Goal: Task Accomplishment & Management: Manage account settings

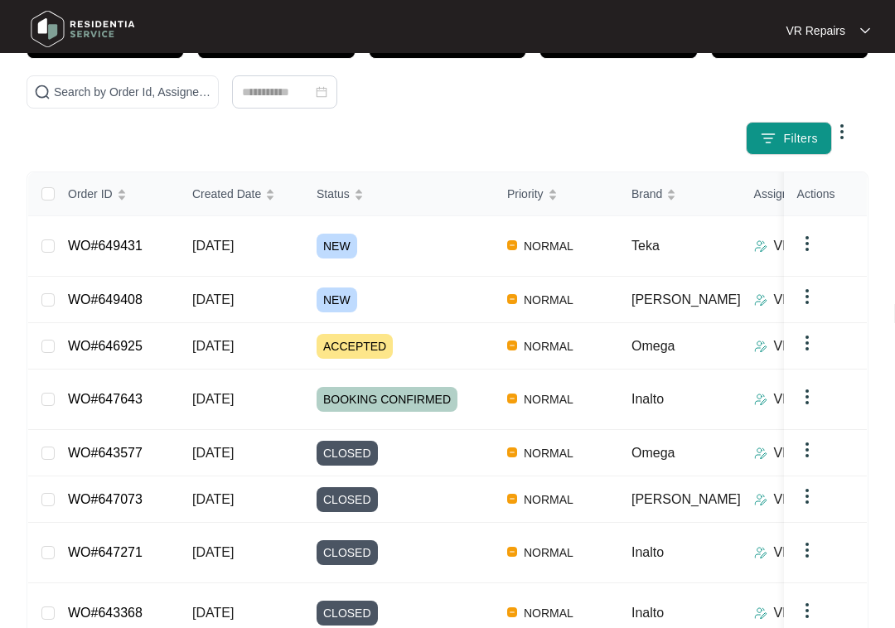
scroll to position [147, 0]
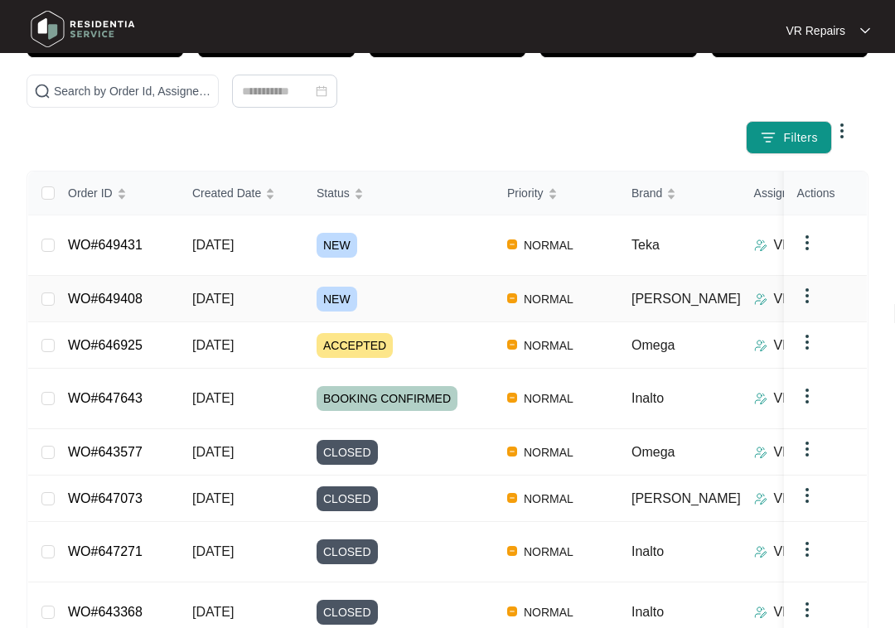
click at [125, 292] on link "WO#649408" at bounding box center [105, 299] width 75 height 14
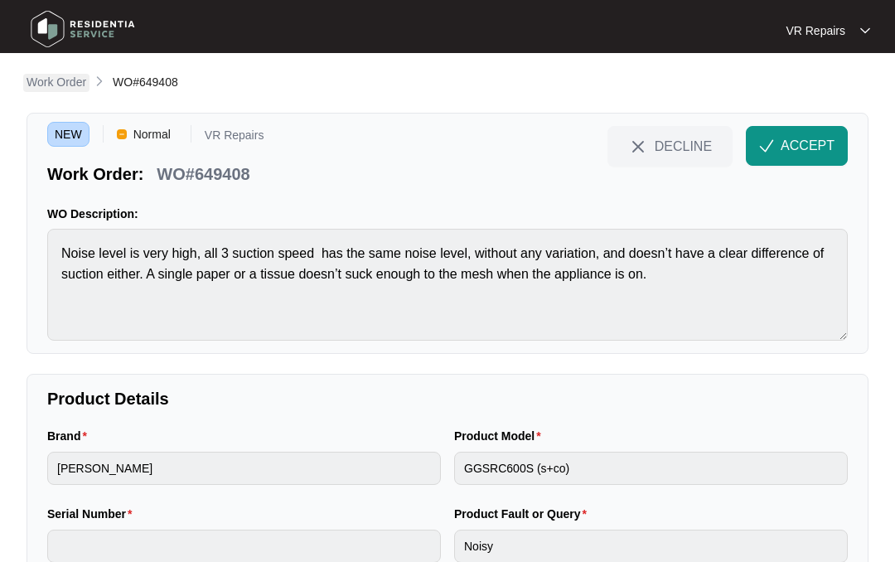
click at [65, 75] on p "Work Order" at bounding box center [57, 82] width 60 height 17
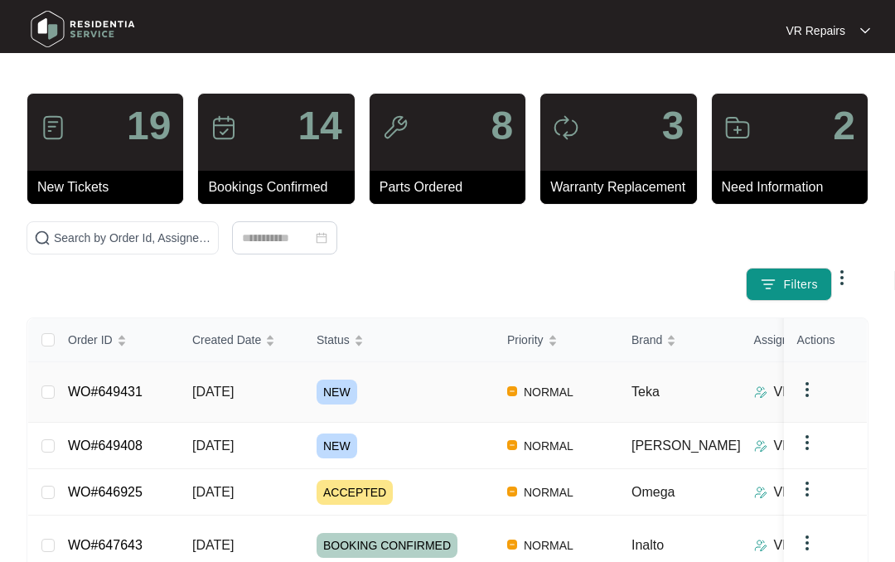
click at [137, 385] on link "WO#649431" at bounding box center [105, 392] width 75 height 14
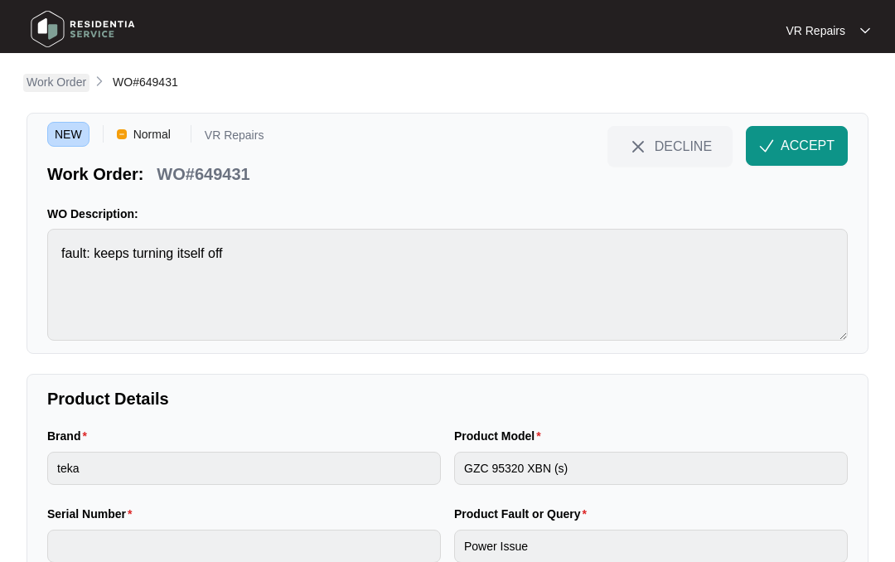
click at [61, 77] on p "Work Order" at bounding box center [57, 82] width 60 height 17
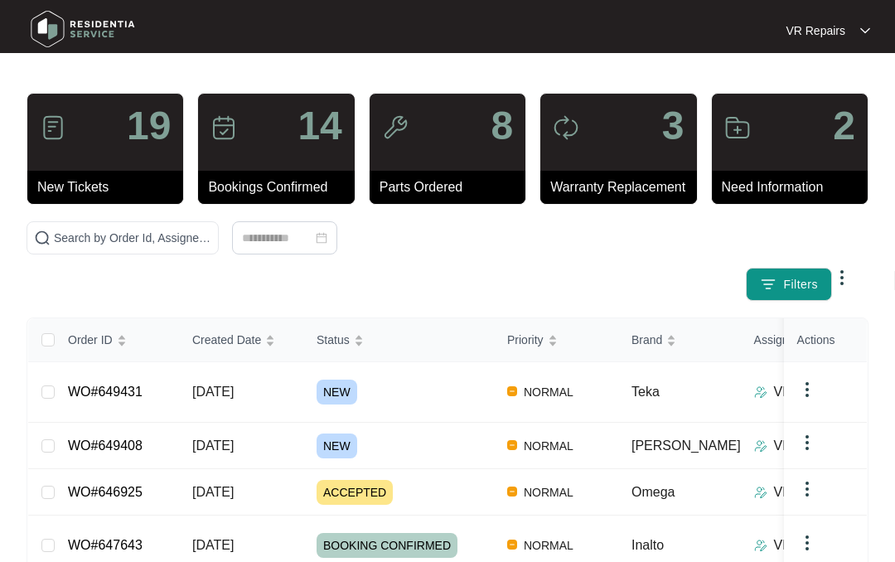
click at [137, 439] on link "WO#649408" at bounding box center [105, 446] width 75 height 14
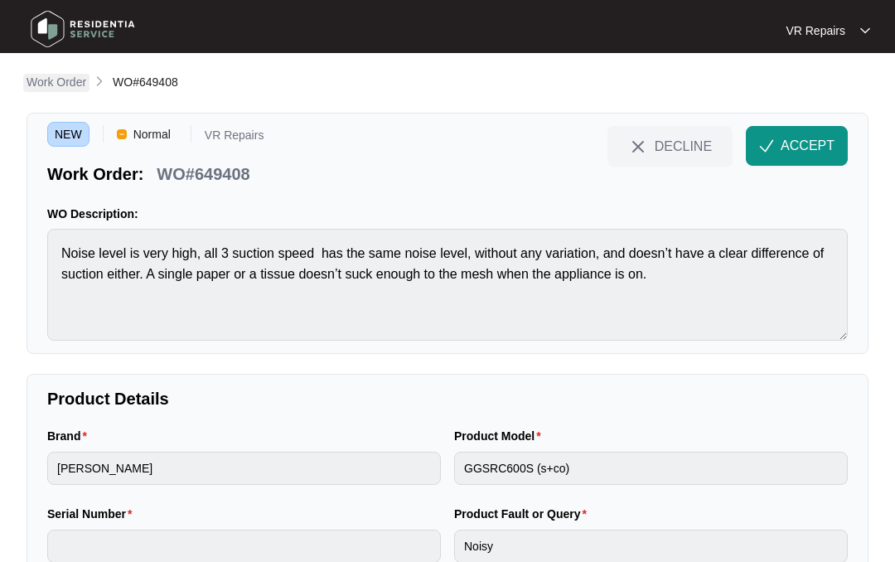
click at [56, 74] on p "Work Order" at bounding box center [57, 82] width 60 height 17
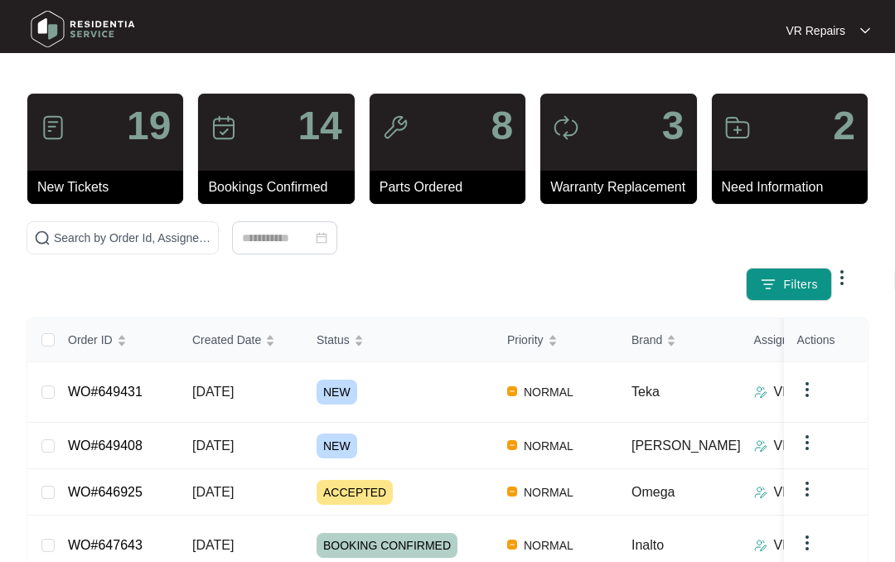
click at [129, 439] on link "WO#649408" at bounding box center [105, 446] width 75 height 14
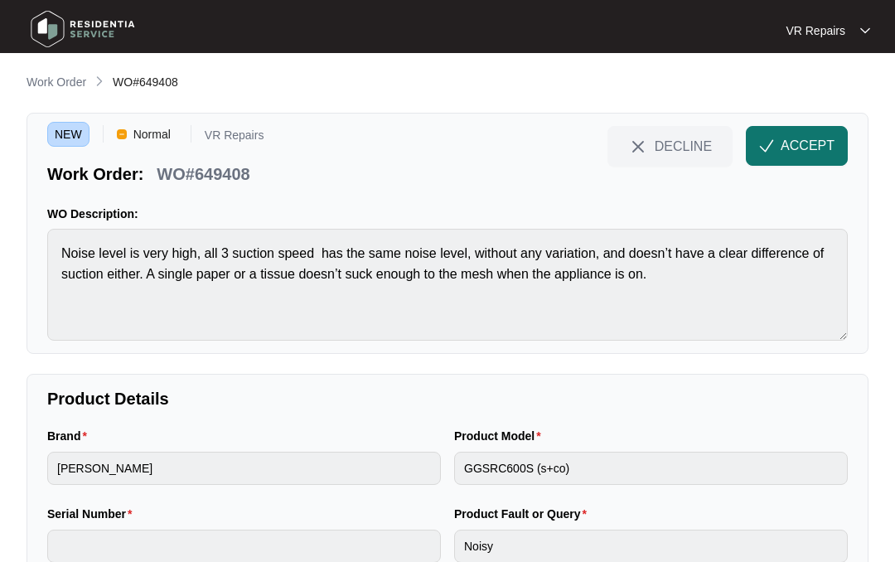
click at [825, 144] on span "ACCEPT" at bounding box center [808, 146] width 54 height 20
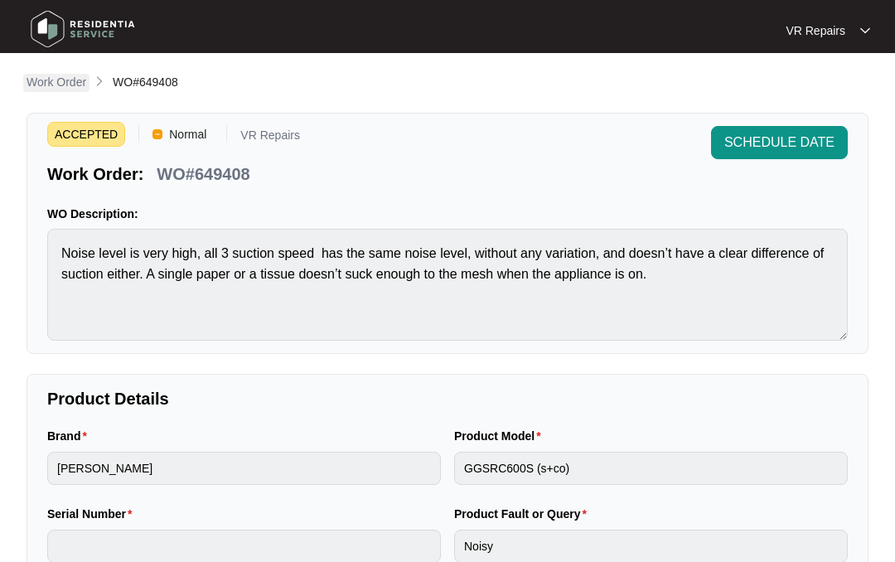
click at [67, 83] on p "Work Order" at bounding box center [57, 82] width 60 height 17
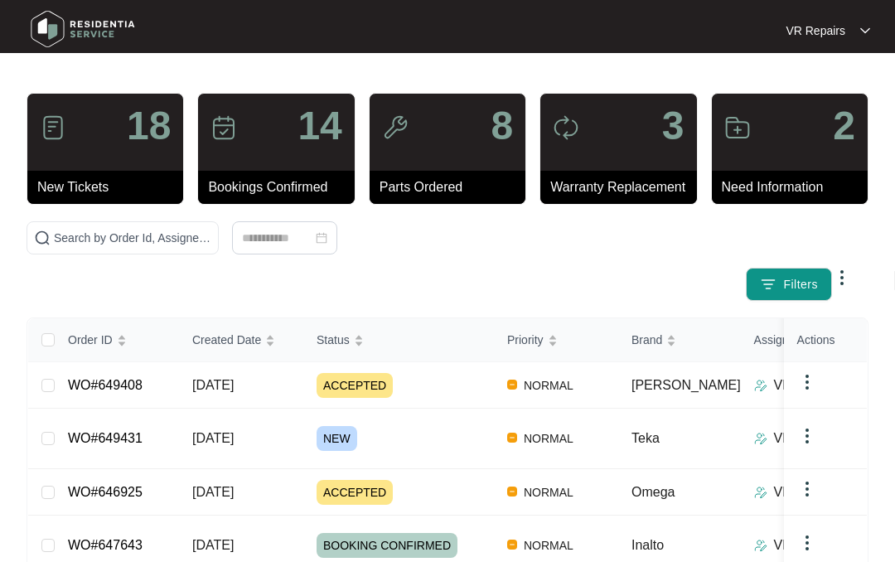
click at [143, 431] on link "WO#649431" at bounding box center [105, 438] width 75 height 14
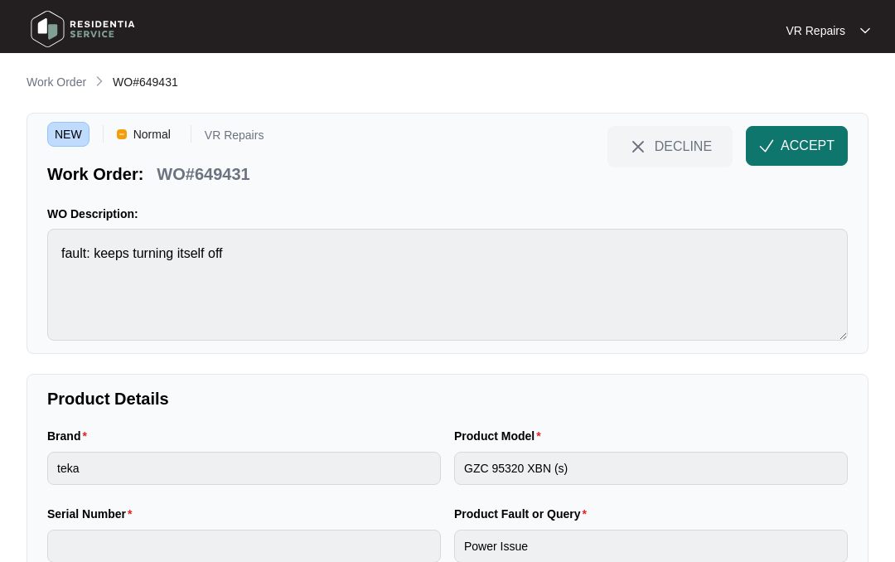
click at [804, 131] on button "ACCEPT" at bounding box center [797, 146] width 102 height 40
